Goal: Share content: Share content

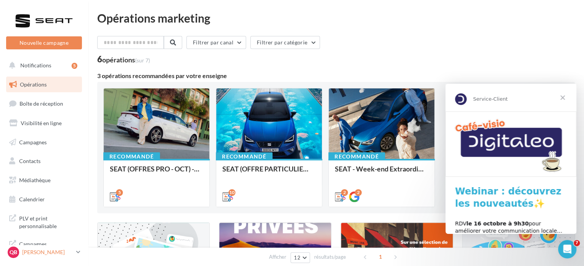
click at [54, 250] on p "[PERSON_NAME]" at bounding box center [47, 252] width 51 height 8
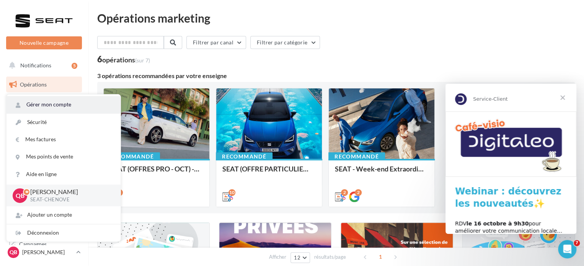
click at [78, 107] on link "Gérer mon compte" at bounding box center [64, 104] width 114 height 17
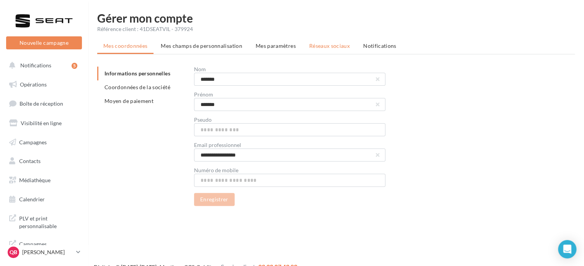
click at [333, 49] on span "Réseaux sociaux" at bounding box center [329, 45] width 41 height 7
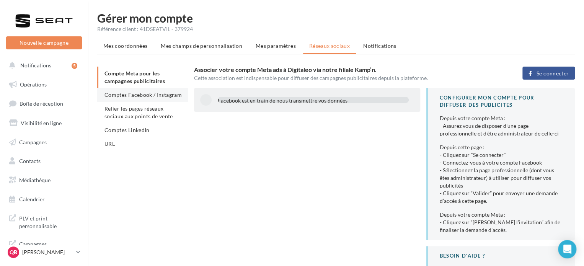
click at [145, 94] on span "Comptes Facebook / Instagram" at bounding box center [142, 94] width 77 height 7
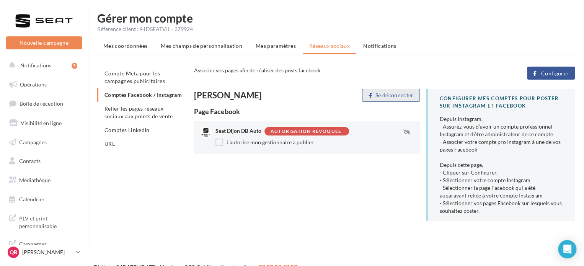
click at [395, 98] on button "Se déconnecter" at bounding box center [391, 95] width 58 height 13
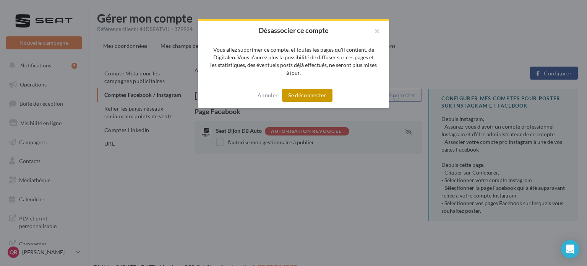
click at [315, 98] on button "Se déconnecter" at bounding box center [307, 95] width 50 height 13
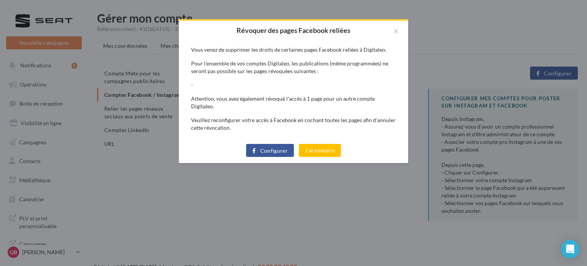
click at [270, 148] on span "Configurer" at bounding box center [274, 151] width 28 height 6
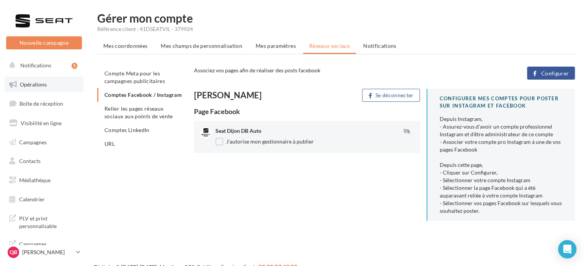
click at [43, 84] on span "Opérations" at bounding box center [33, 84] width 27 height 7
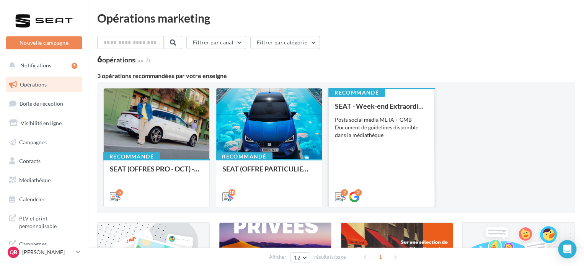
click at [357, 126] on div "Posts social média META + GMB Document de guidelines disponible dans la médiath…" at bounding box center [381, 127] width 93 height 23
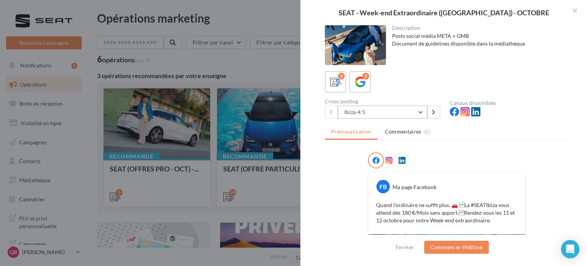
click at [377, 107] on button "Ibiza 4:5" at bounding box center [382, 112] width 89 height 13
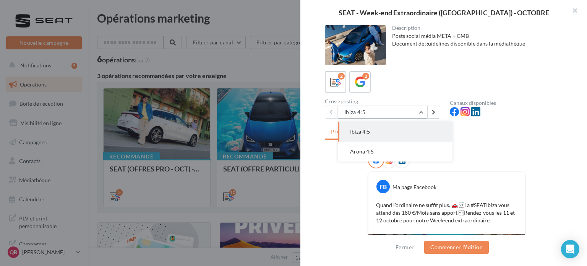
click at [379, 114] on button "Ibiza 4:5" at bounding box center [382, 112] width 89 height 13
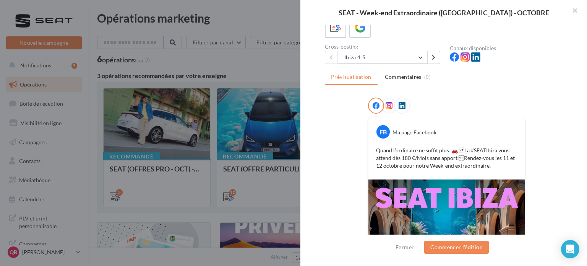
scroll to position [115, 0]
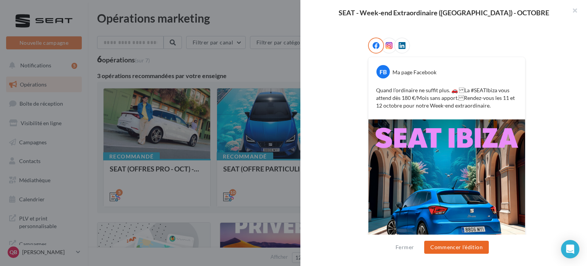
click at [457, 243] on button "Commencer l'édition" at bounding box center [456, 247] width 65 height 13
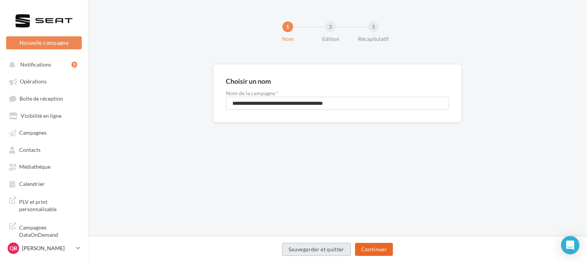
click at [376, 250] on button "Continuer" at bounding box center [374, 249] width 38 height 13
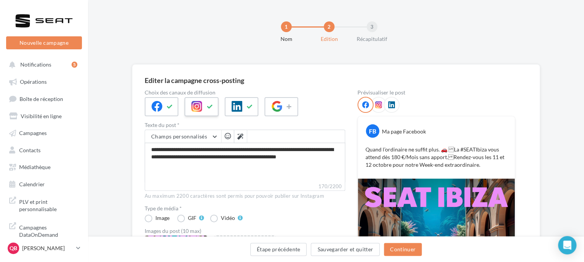
click at [196, 111] on icon at bounding box center [196, 106] width 11 height 11
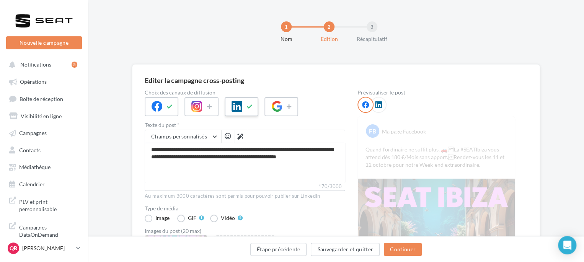
click at [245, 109] on button at bounding box center [249, 106] width 9 height 11
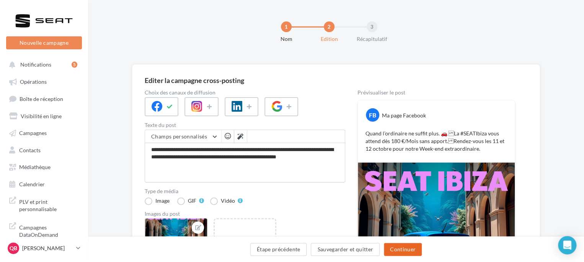
click at [414, 254] on button "Continuer" at bounding box center [403, 249] width 38 height 13
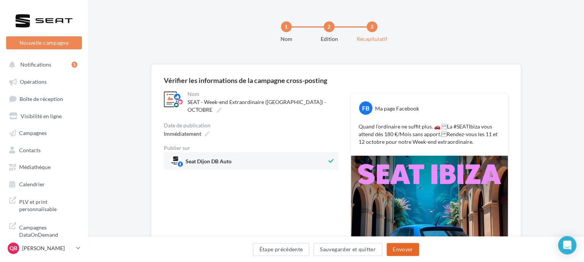
click at [409, 248] on button "Envoyer" at bounding box center [402, 249] width 33 height 13
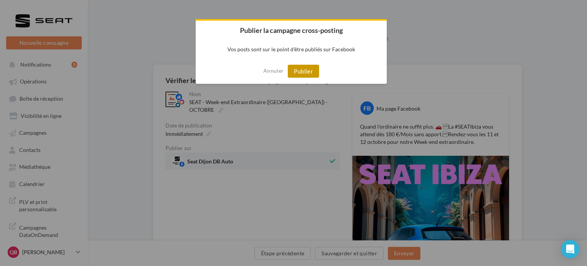
click at [301, 73] on button "Publier" at bounding box center [303, 71] width 31 height 13
